Goal: Information Seeking & Learning: Check status

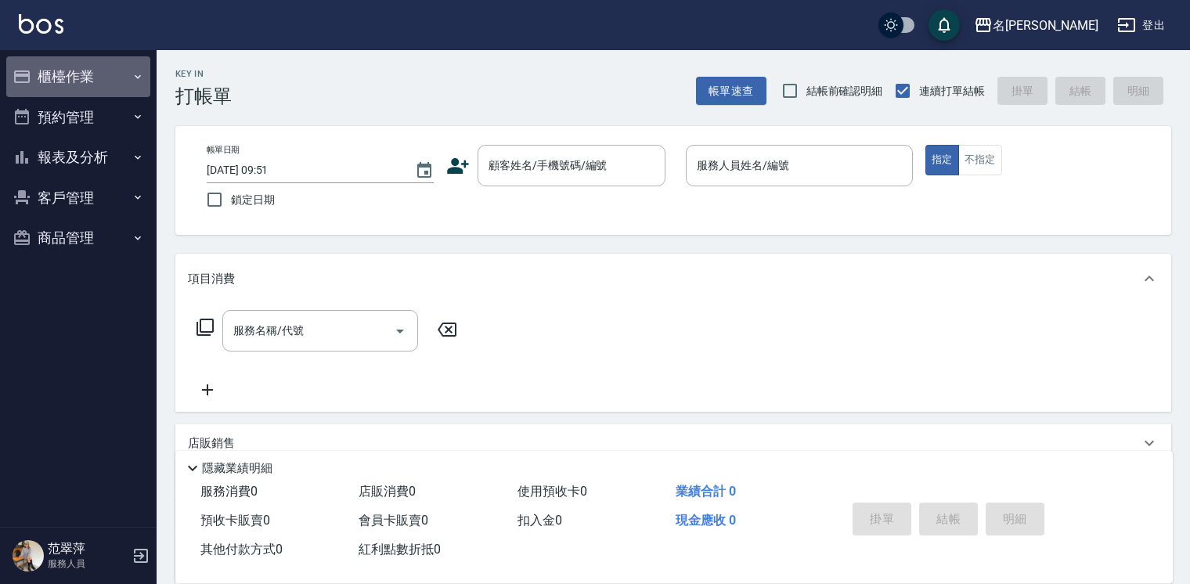
click at [34, 81] on button "櫃檯作業" at bounding box center [78, 76] width 144 height 41
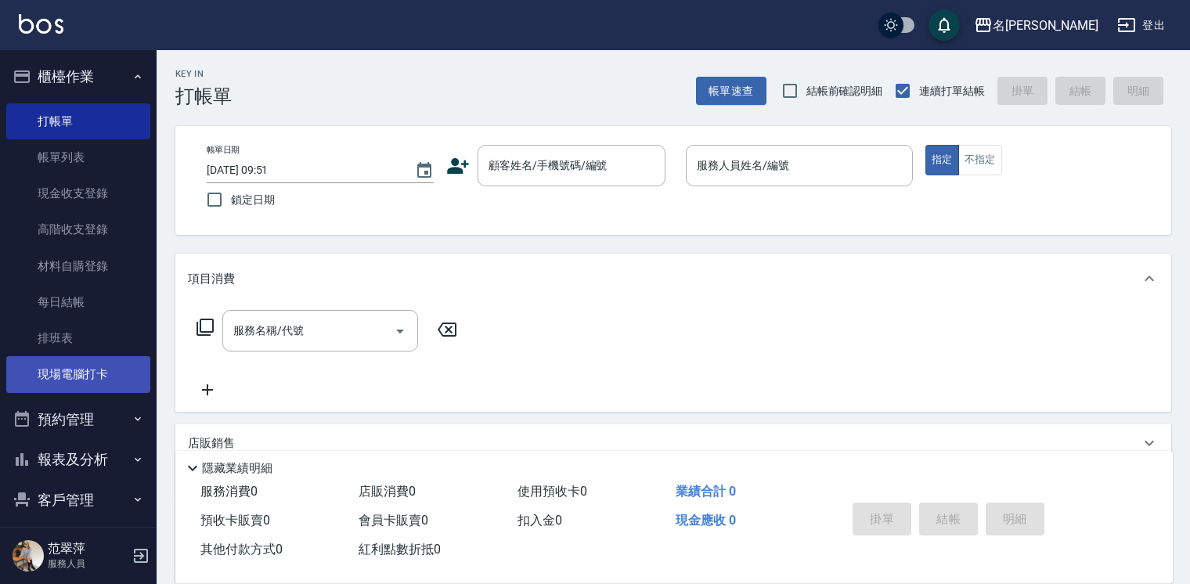
click at [101, 379] on link "現場電腦打卡" at bounding box center [78, 374] width 144 height 36
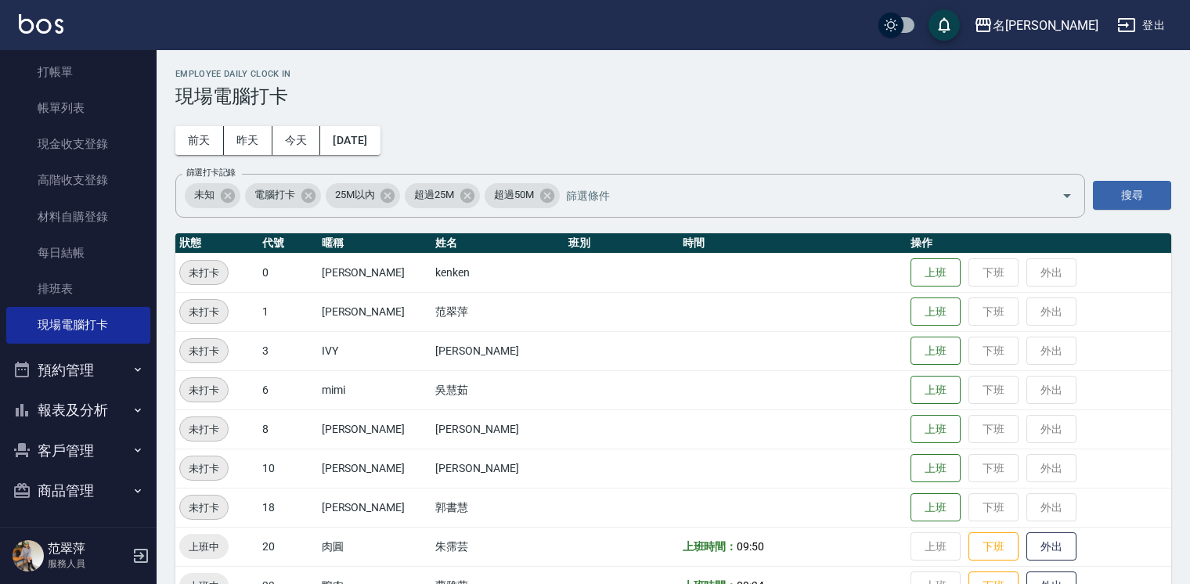
scroll to position [52, 0]
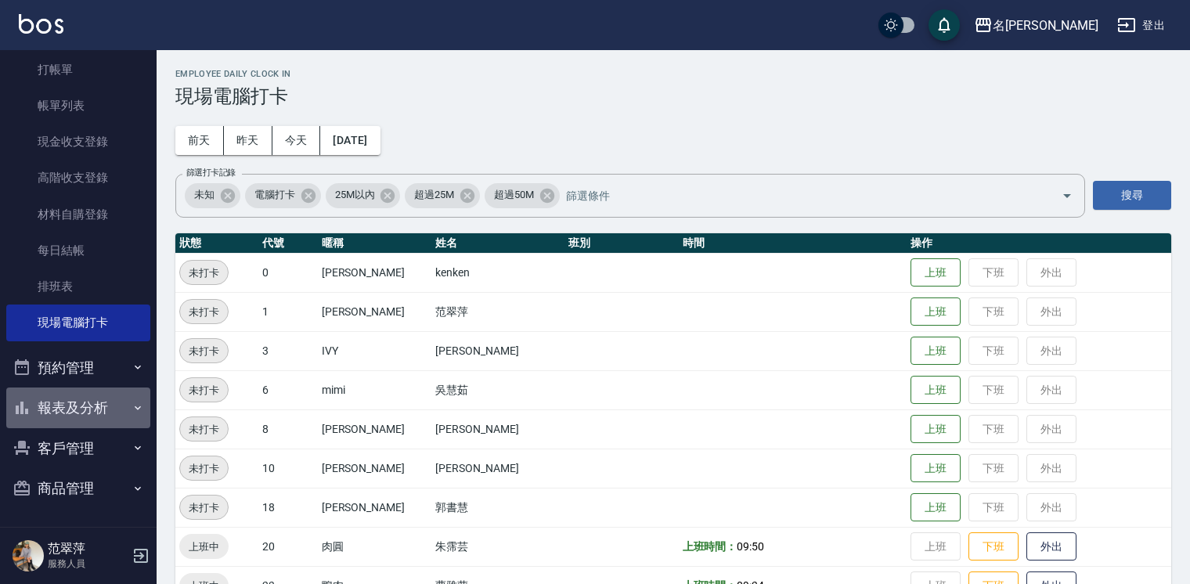
click at [78, 405] on button "報表及分析" at bounding box center [78, 408] width 144 height 41
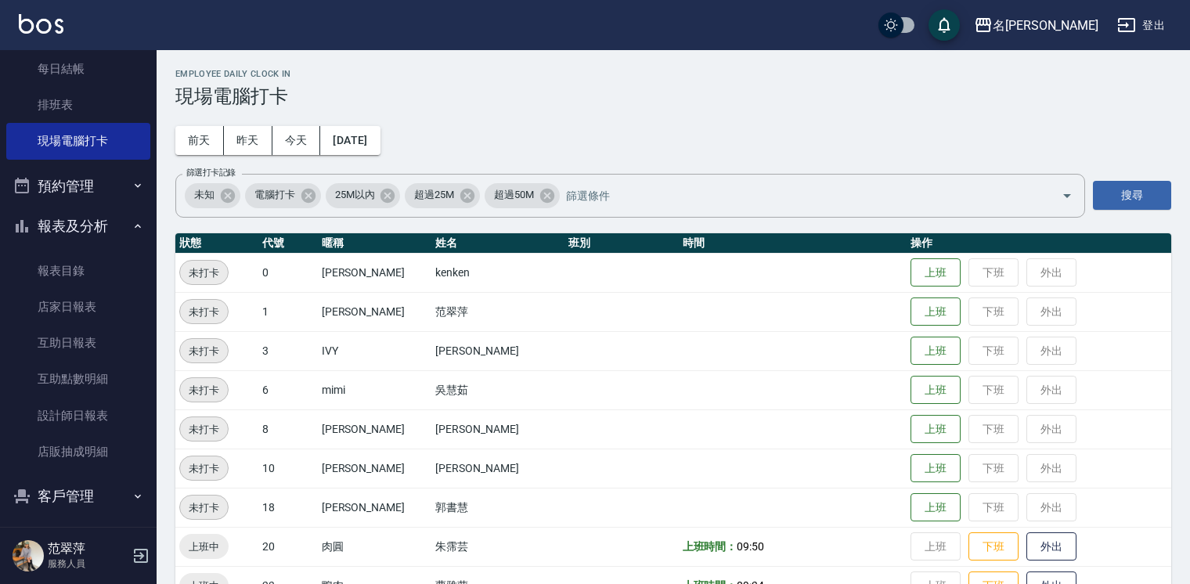
scroll to position [239, 0]
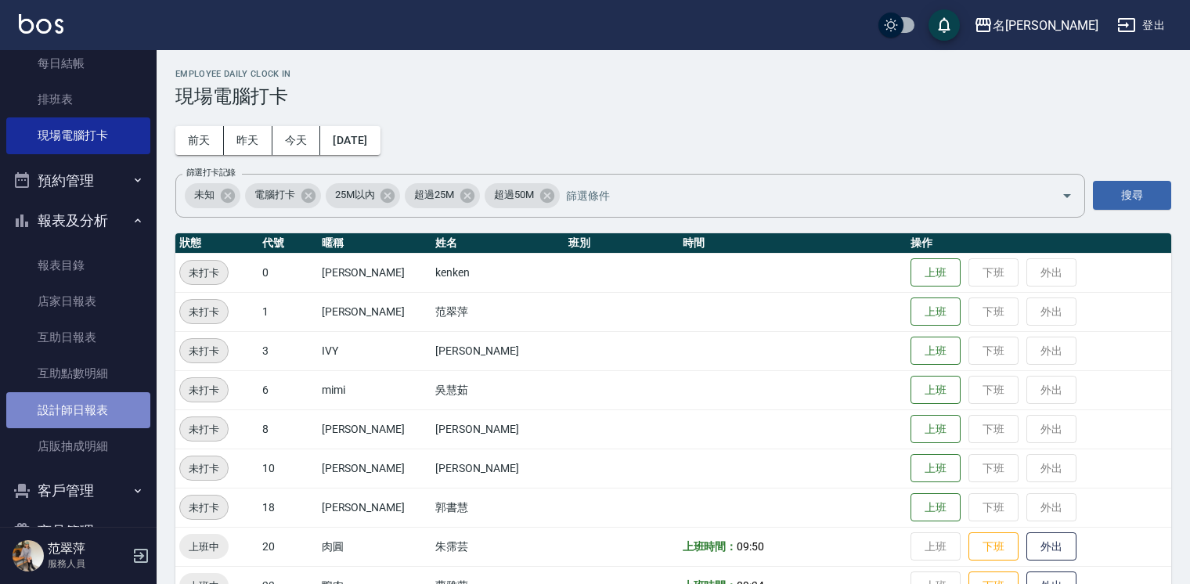
click at [97, 402] on link "設計師日報表" at bounding box center [78, 410] width 144 height 36
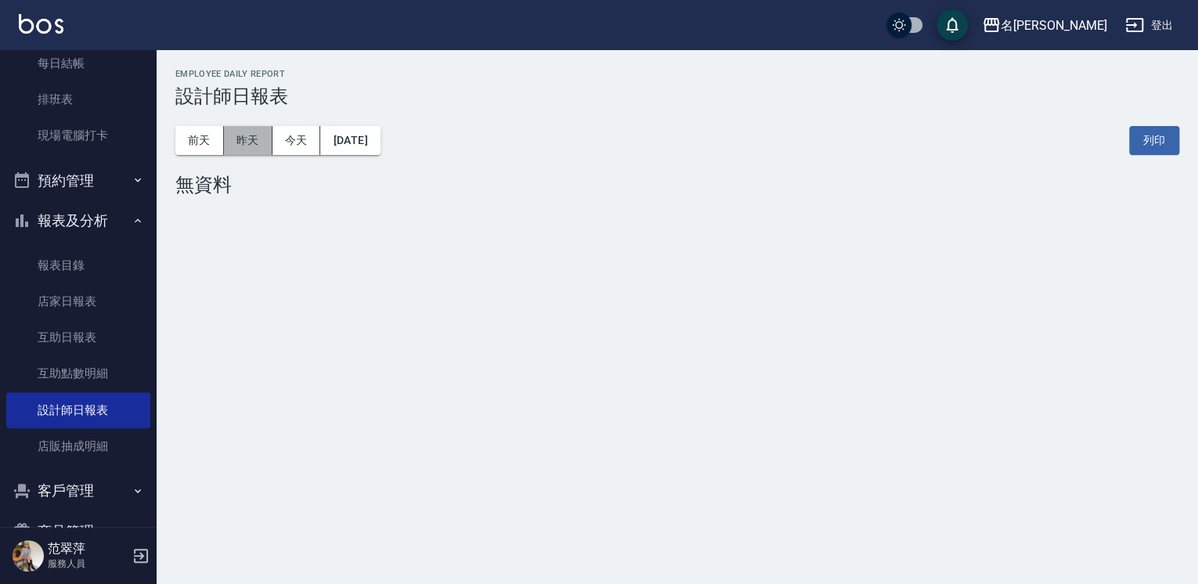
click at [251, 144] on button "昨天" at bounding box center [248, 140] width 49 height 29
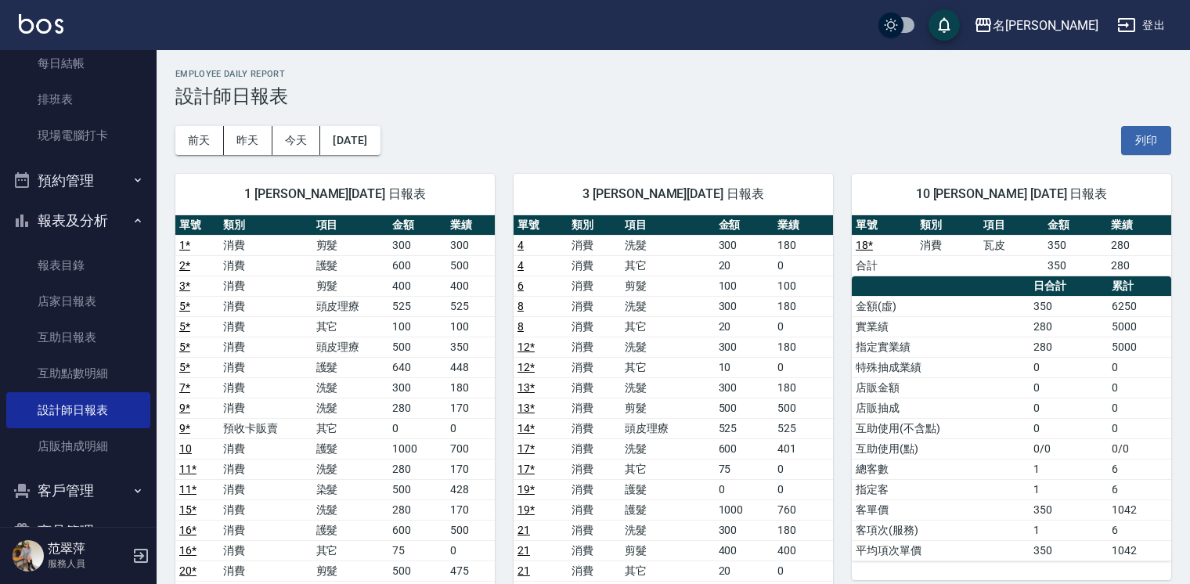
click at [72, 211] on button "報表及分析" at bounding box center [78, 220] width 144 height 41
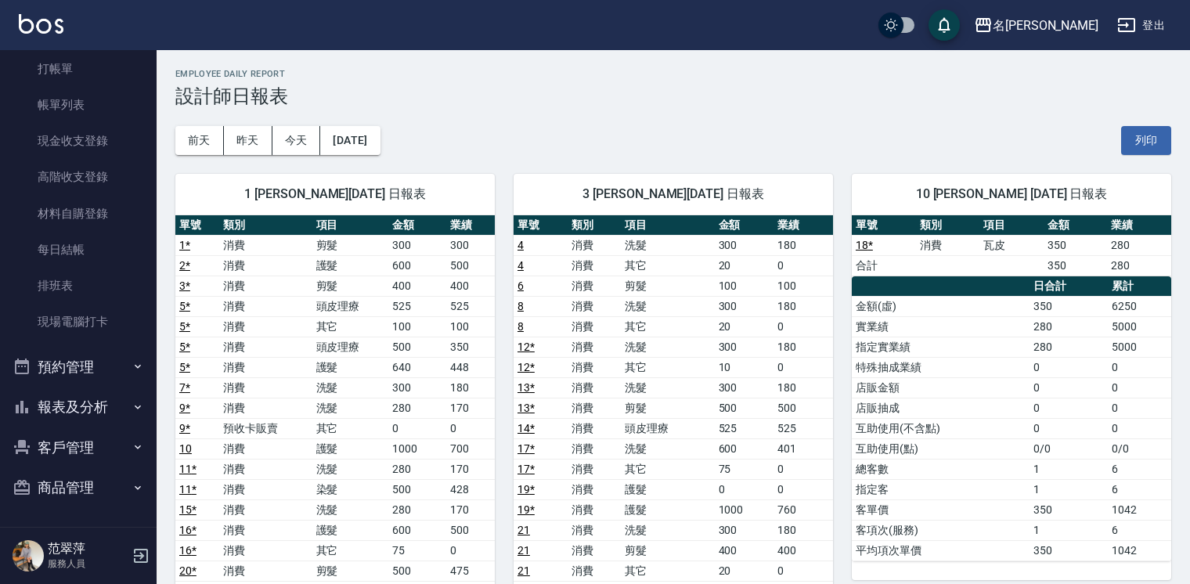
scroll to position [52, 0]
click at [76, 79] on link "打帳單" at bounding box center [78, 70] width 144 height 36
